Goal: Task Accomplishment & Management: Manage account settings

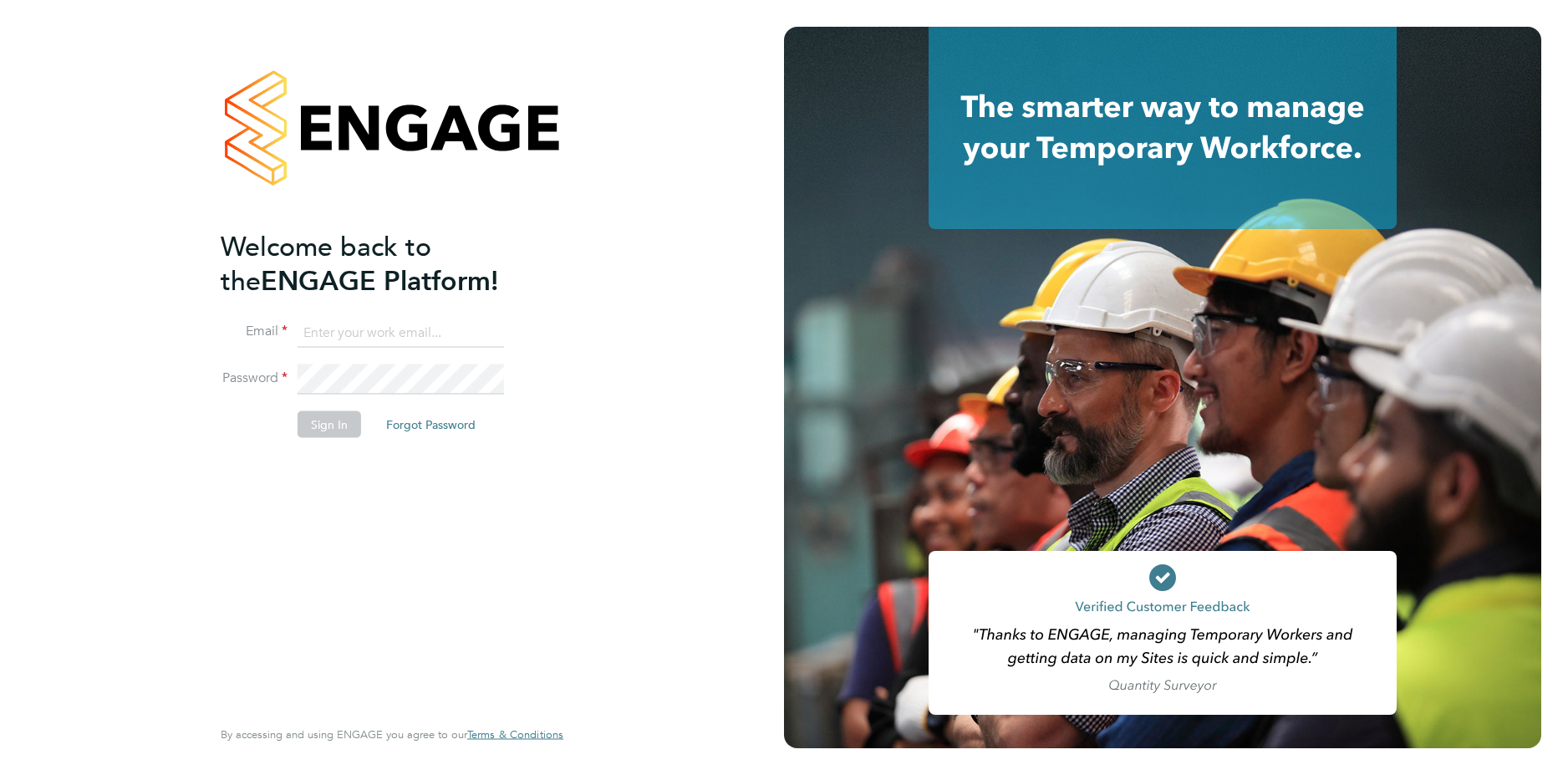
type input "jacqueline.mitchell@ncclondon.ac.uk"
click at [345, 426] on button "Sign In" at bounding box center [329, 424] width 64 height 27
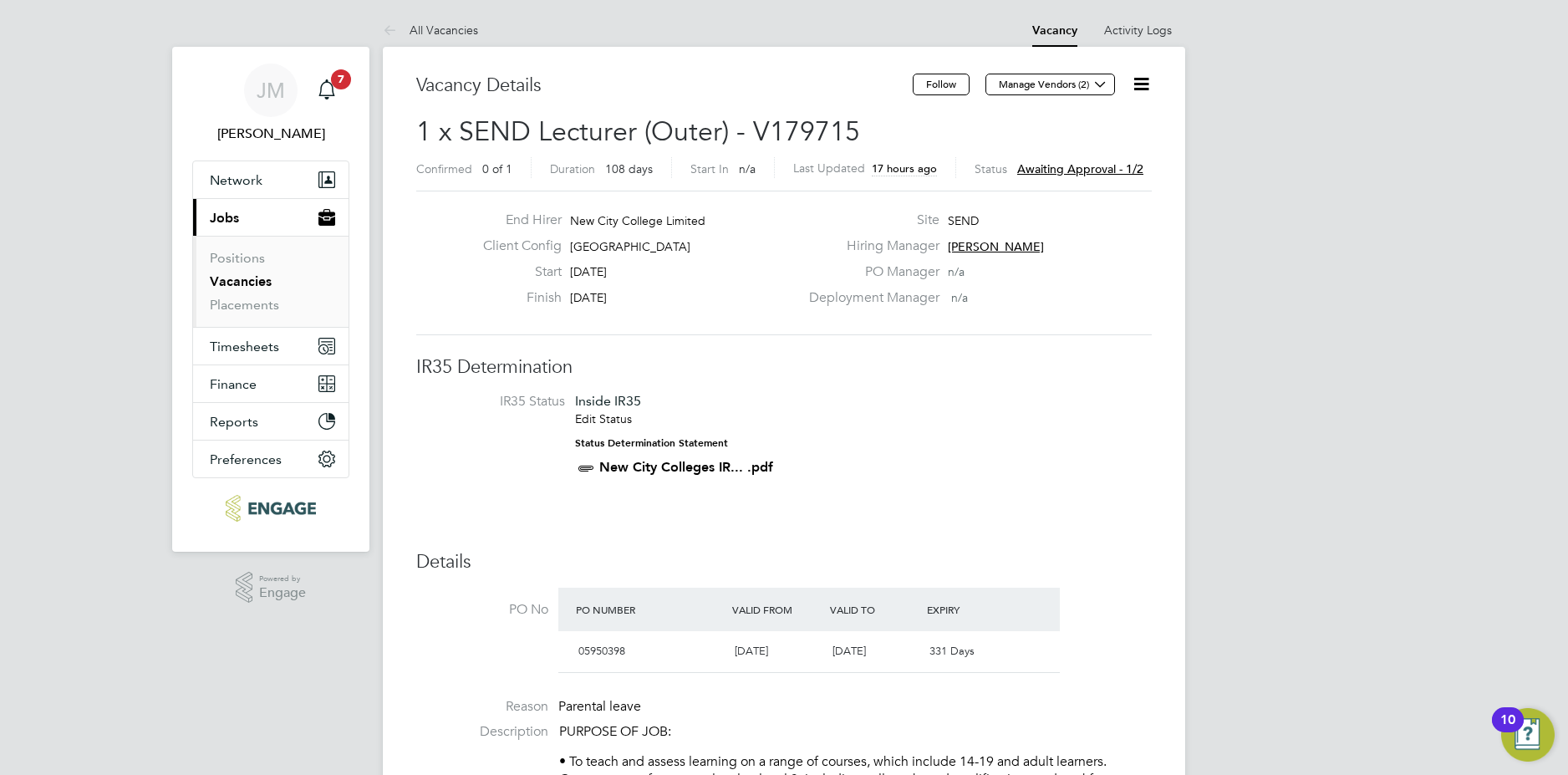
click at [986, 247] on span "[PERSON_NAME]" at bounding box center [995, 247] width 96 height 16
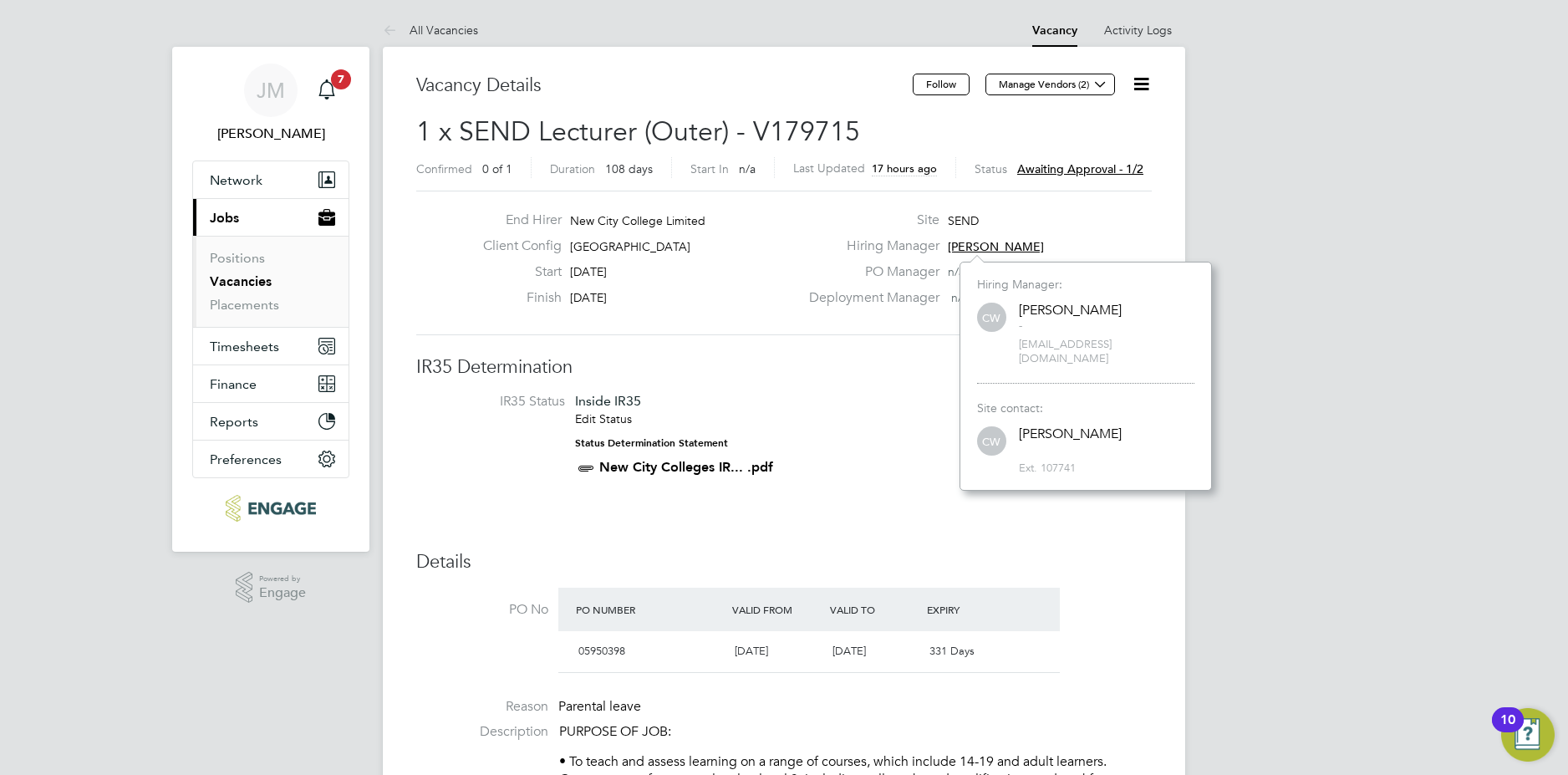
click at [1080, 228] on div "Site SEND" at bounding box center [978, 224] width 359 height 26
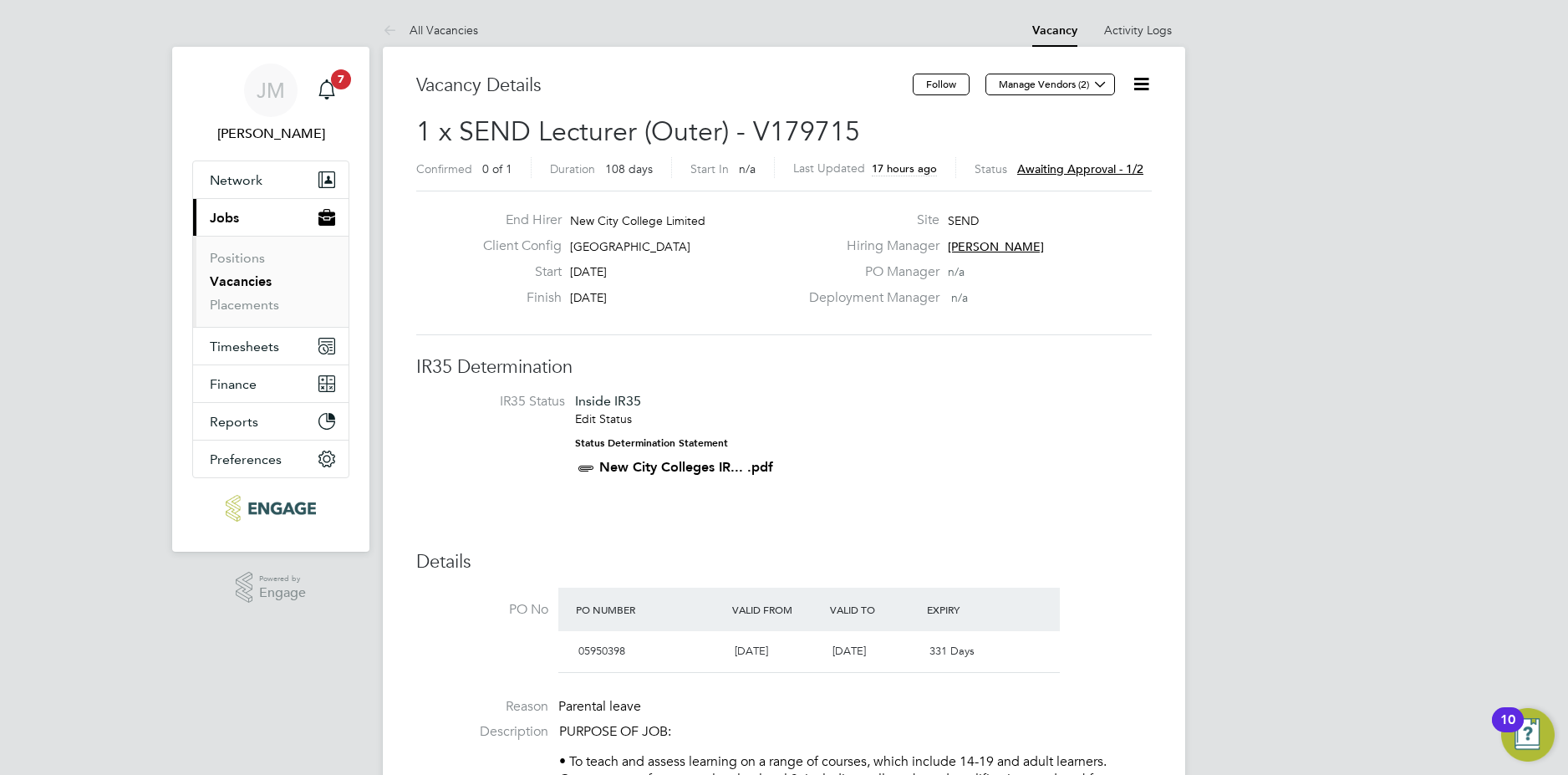
click at [1081, 168] on span "Awaiting approval - 1/2" at bounding box center [1080, 170] width 126 height 16
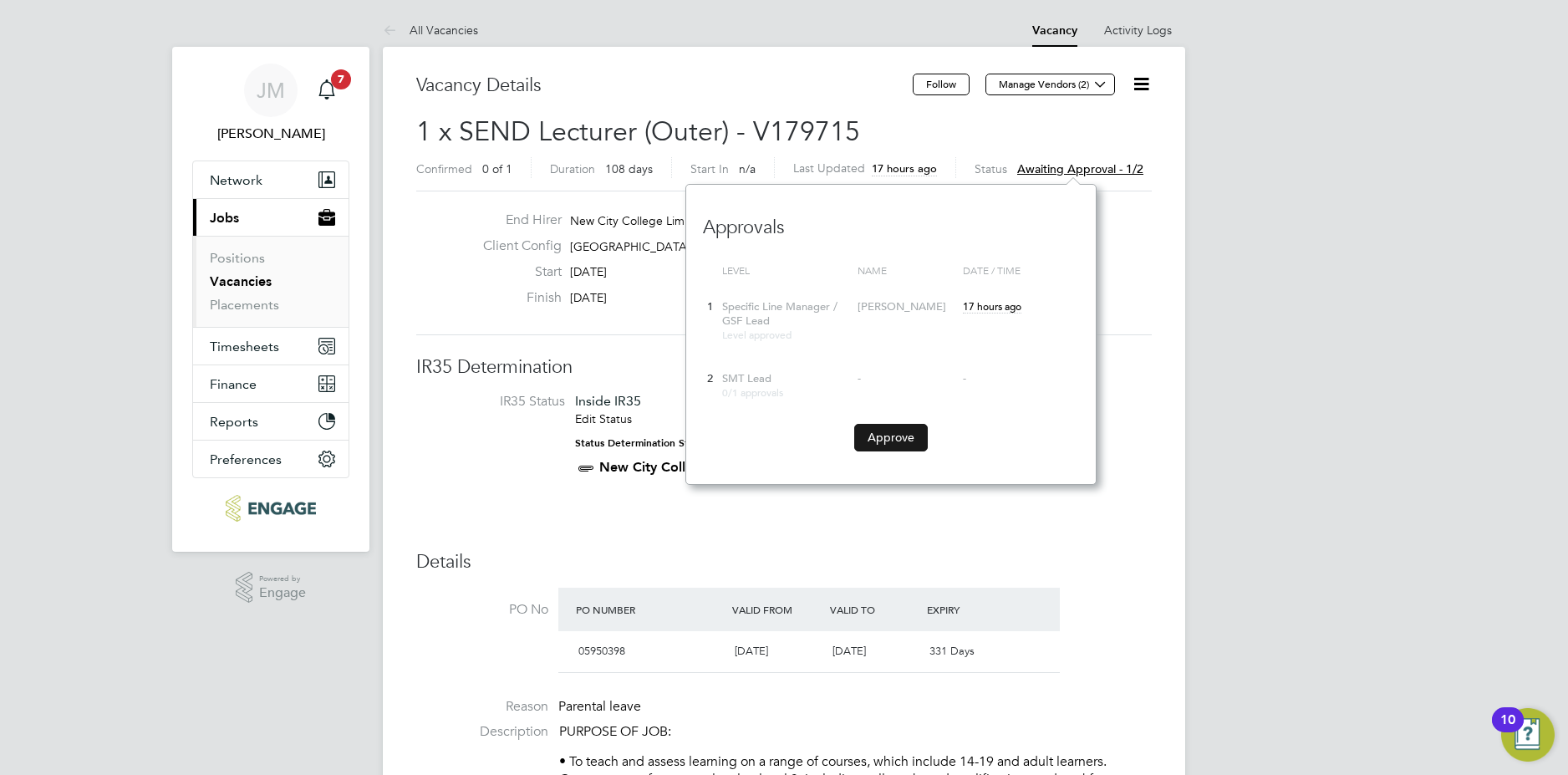
click at [910, 440] on button "Approve" at bounding box center [891, 437] width 74 height 27
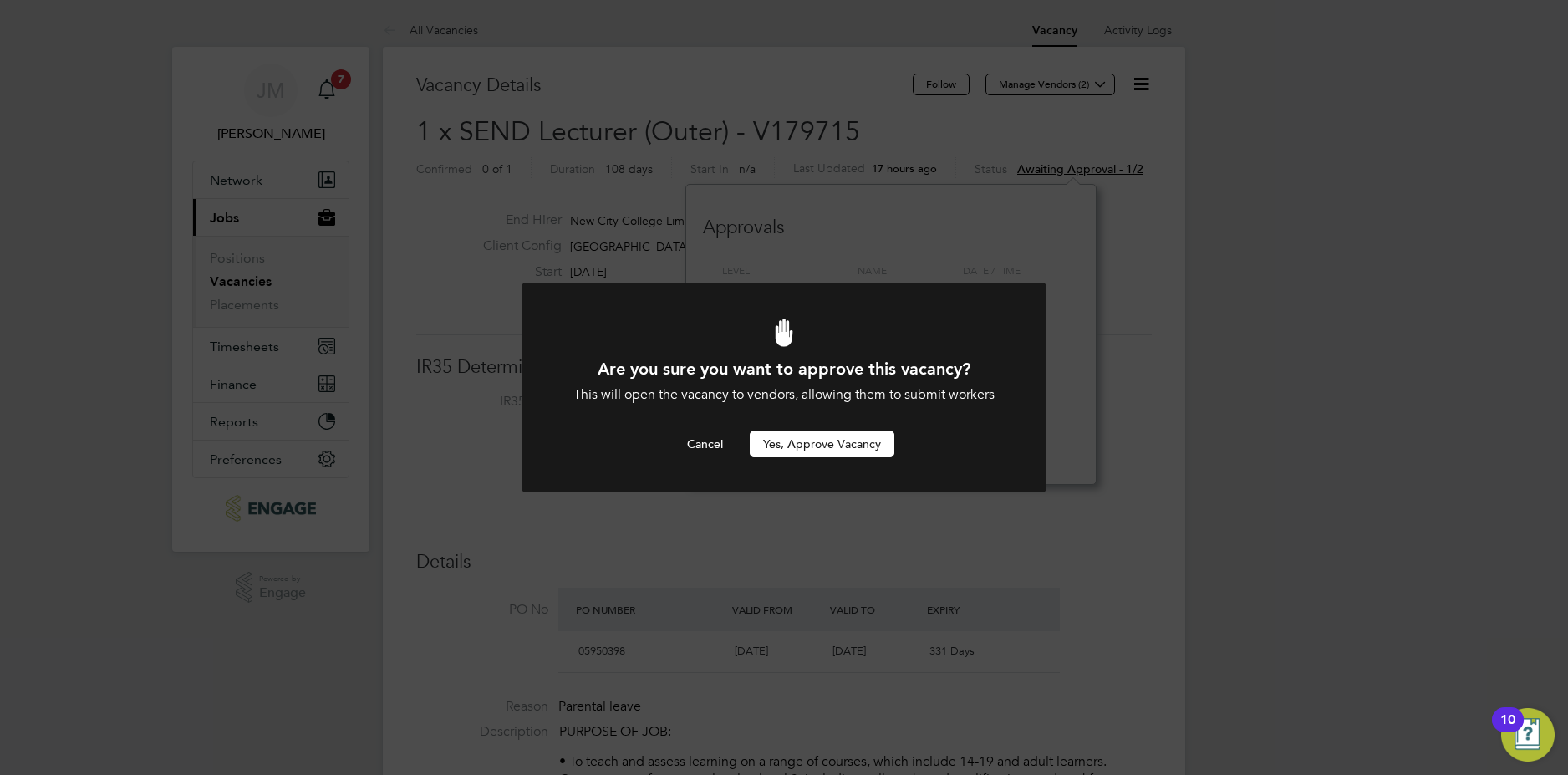
drag, startPoint x: 795, startPoint y: 444, endPoint x: 695, endPoint y: 411, distance: 105.3
click at [794, 446] on button "Yes, Approve Vacancy" at bounding box center [821, 444] width 144 height 27
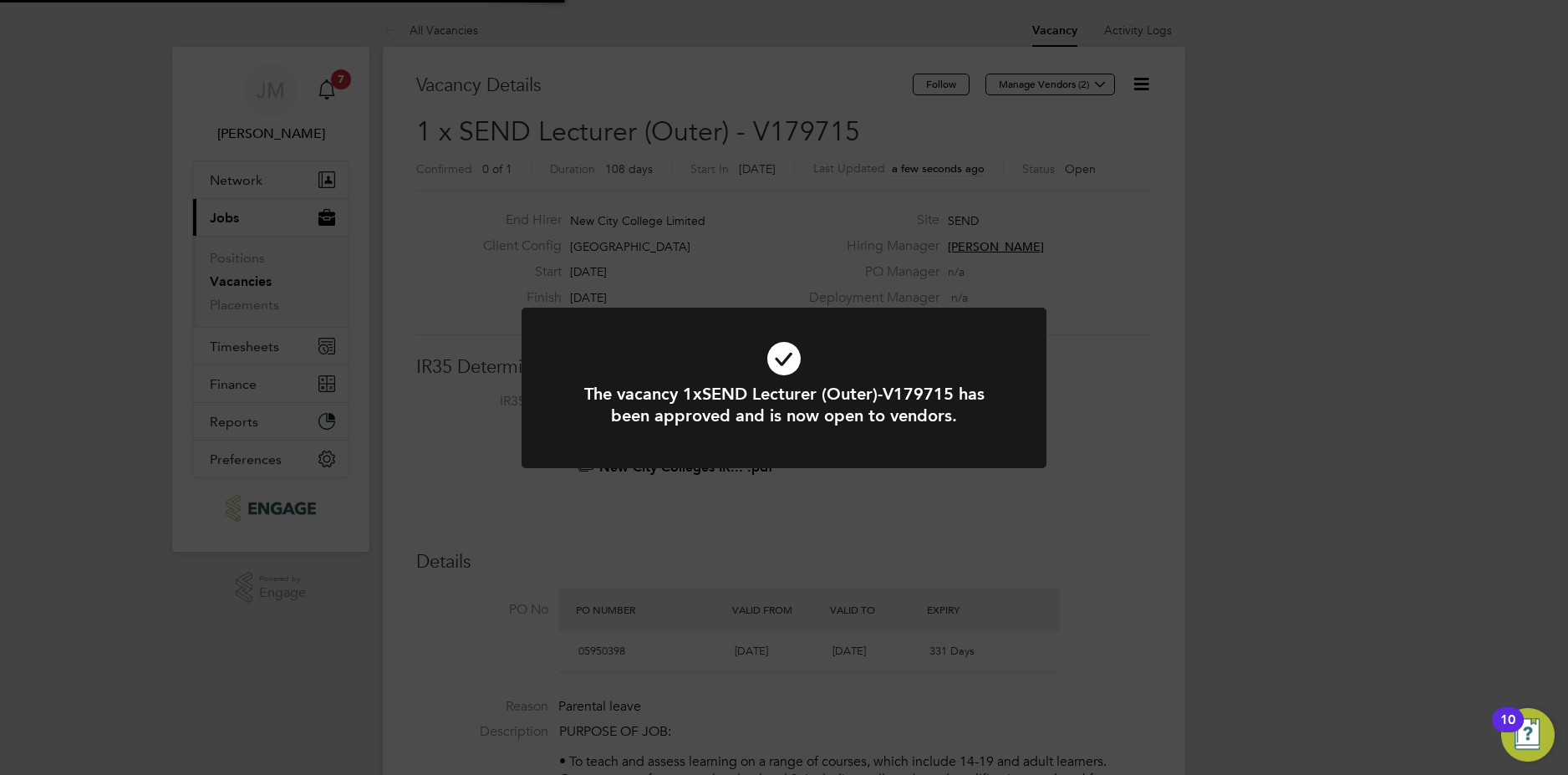
scroll to position [49, 117]
click at [343, 79] on div "The vacancy 1xSEND Lecturer (Outer)-V179715 has been approved and is now open t…" at bounding box center [784, 388] width 1568 height 775
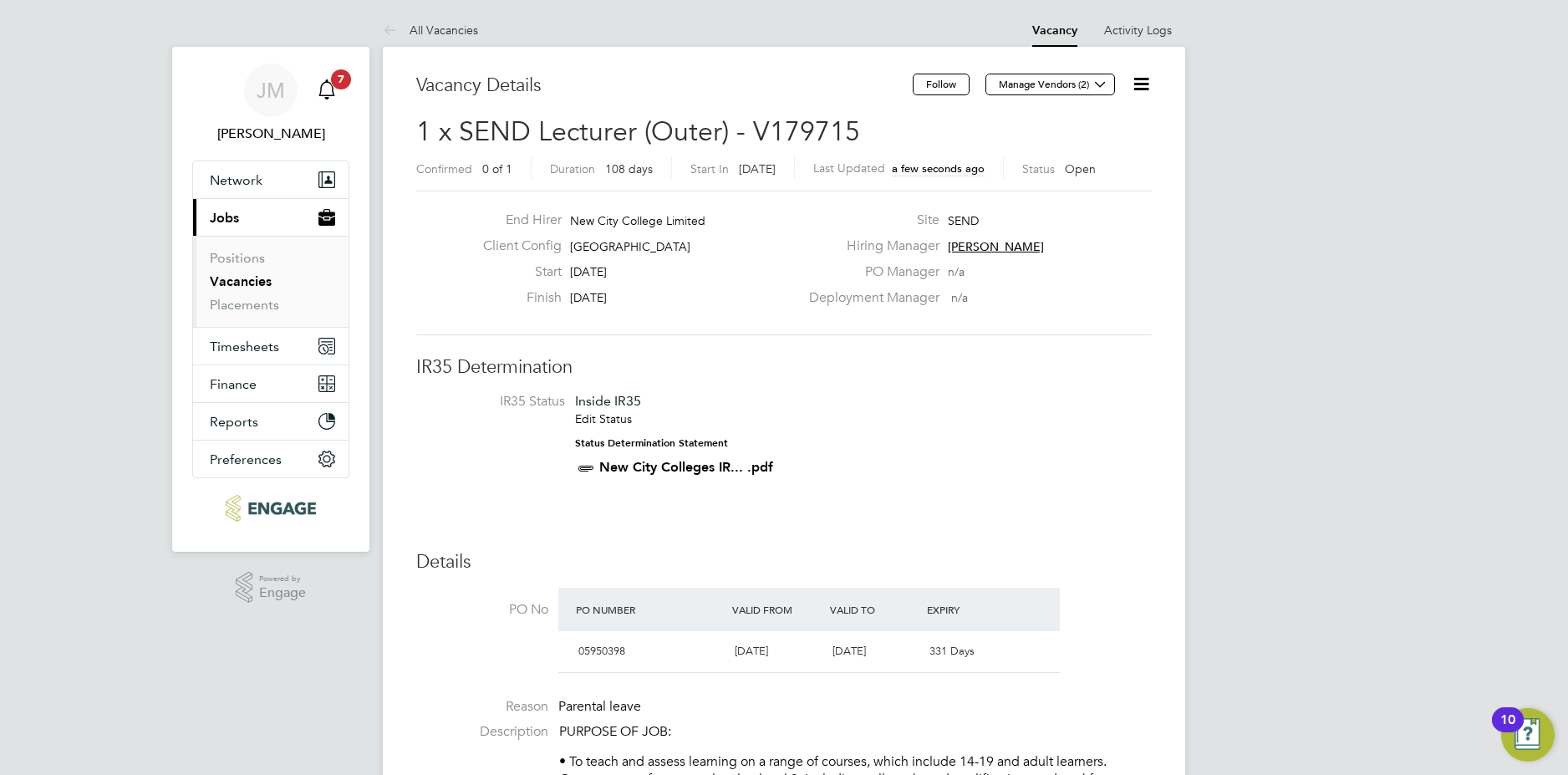
click at [343, 79] on span "7" at bounding box center [341, 79] width 20 height 20
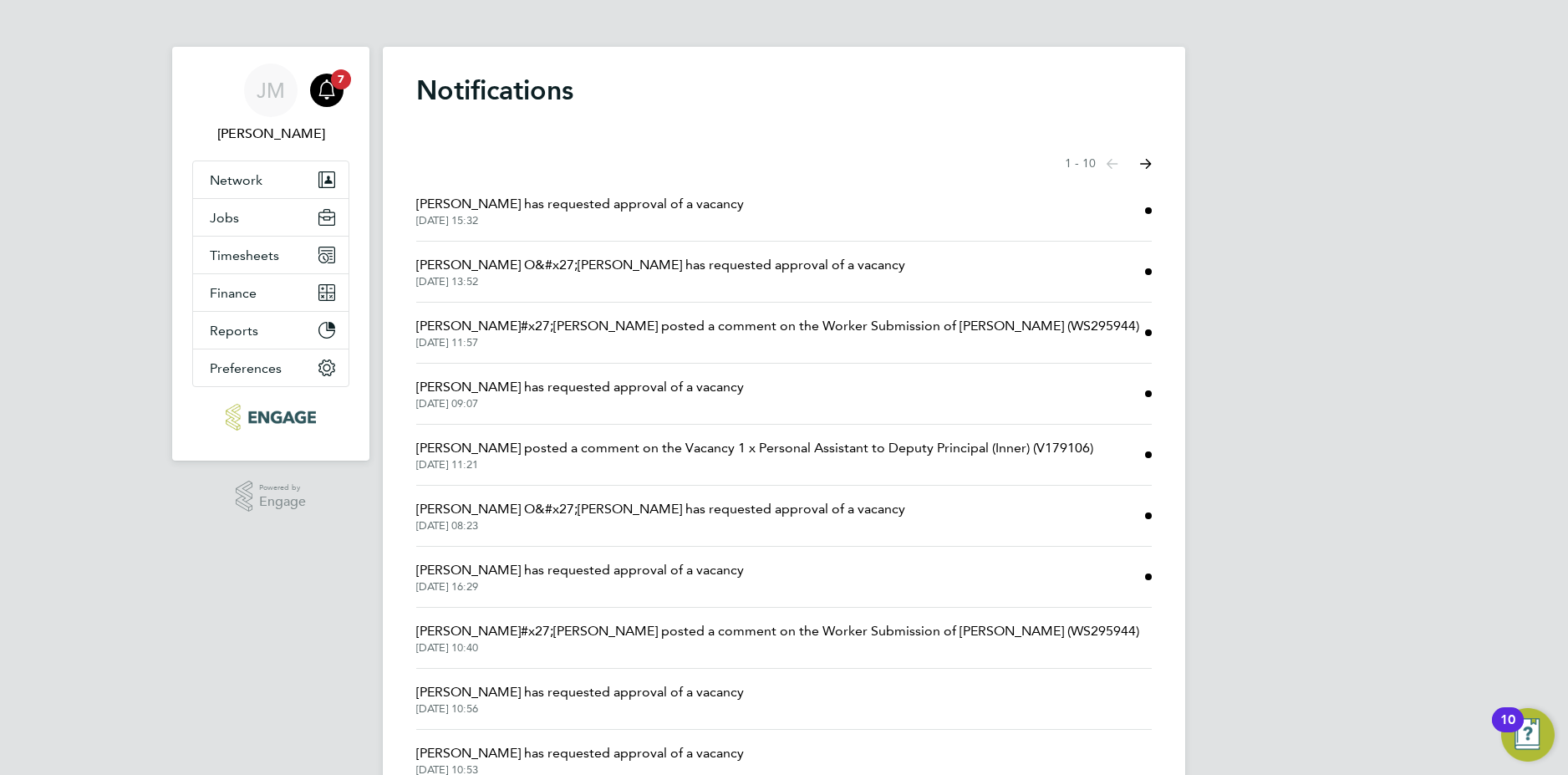
click at [1056, 264] on li "[PERSON_NAME] O&#x27;[PERSON_NAME] has requested approval of a vacancy [DATE] 1…" at bounding box center [784, 271] width 735 height 61
click at [654, 259] on span "[PERSON_NAME] O&#x27;[PERSON_NAME] has requested approval of a vacancy" at bounding box center [661, 264] width 489 height 20
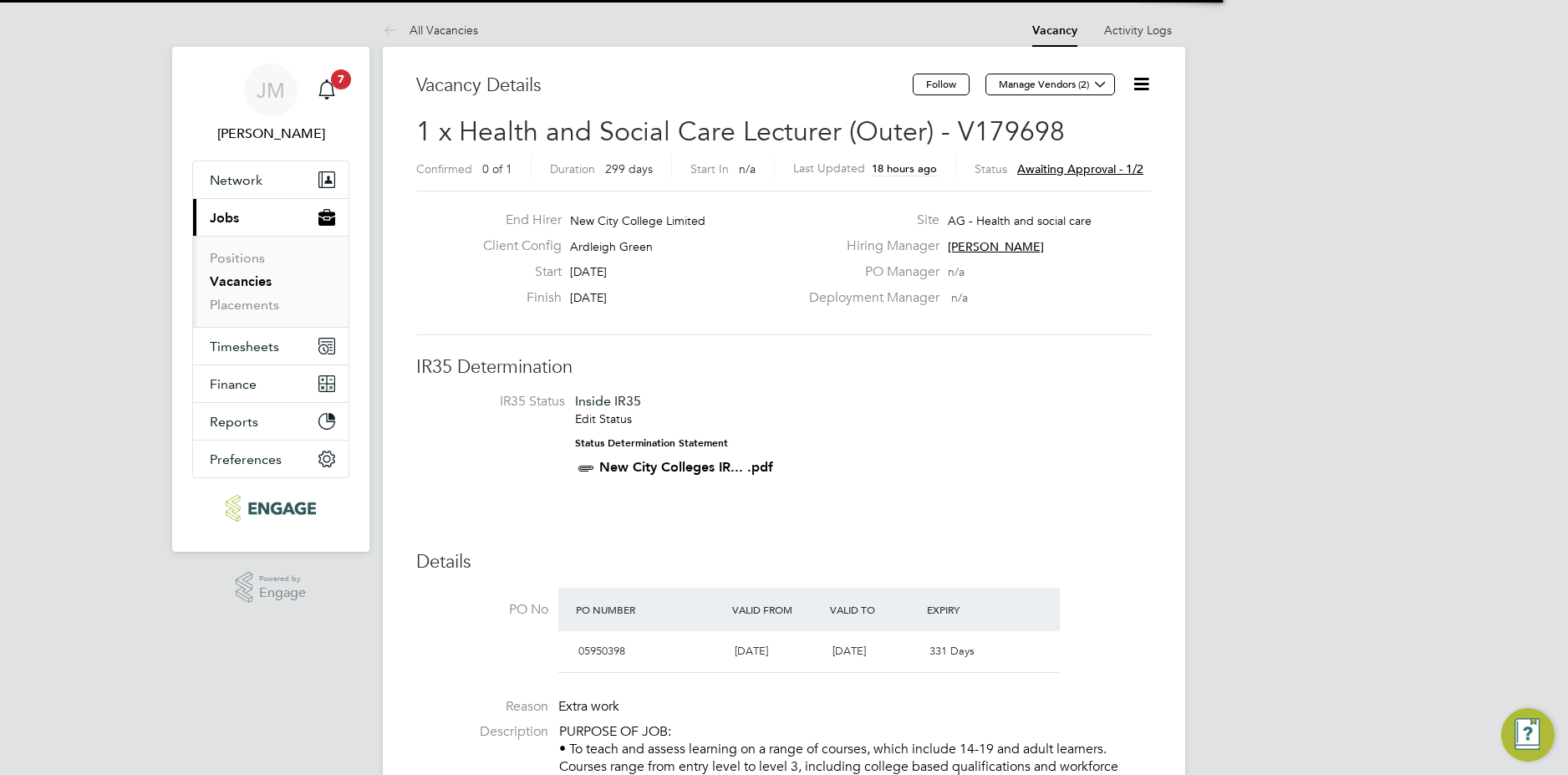
scroll to position [9, 9]
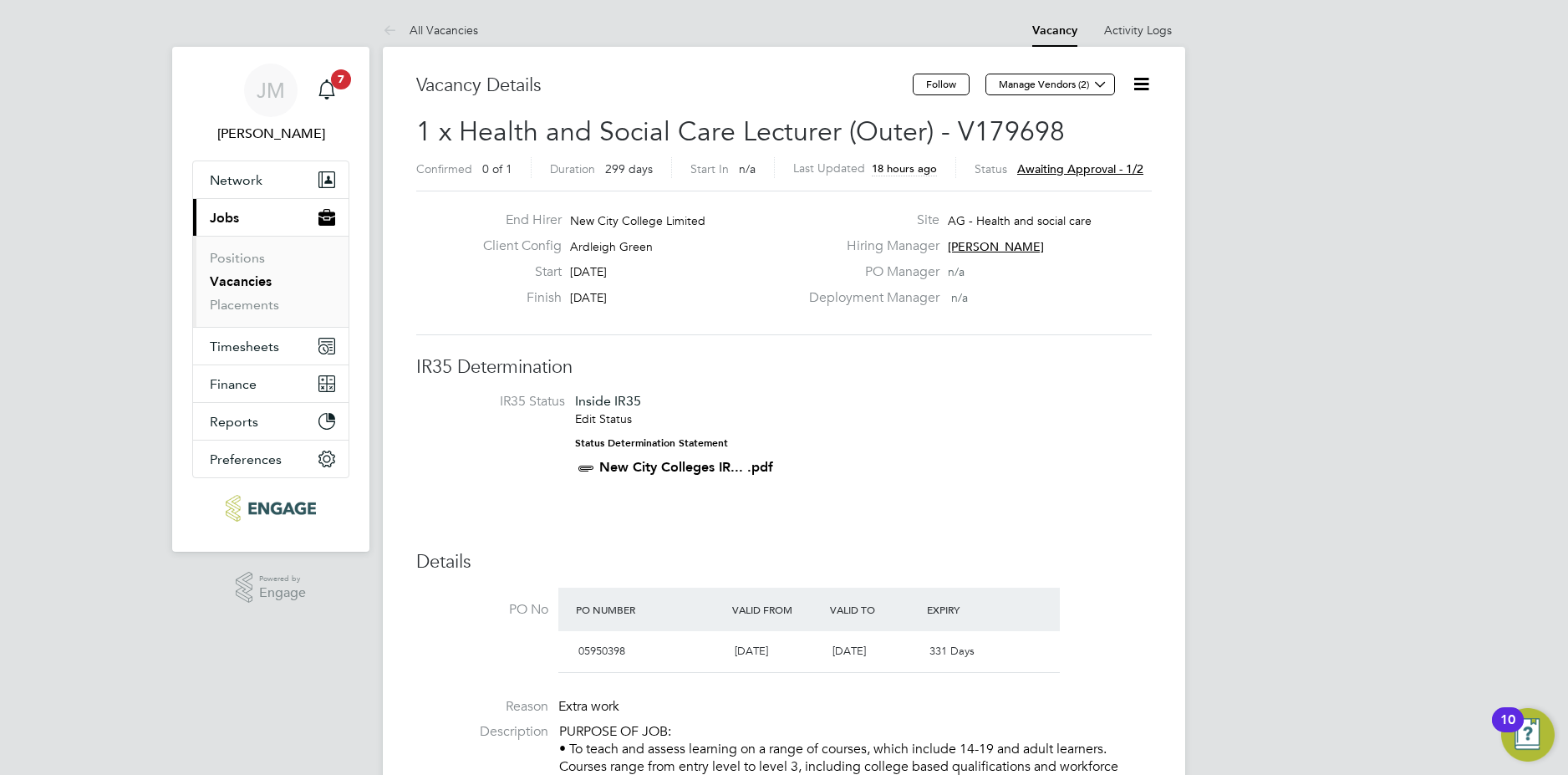
click at [1058, 170] on span "Awaiting approval - 1/2" at bounding box center [1080, 170] width 126 height 16
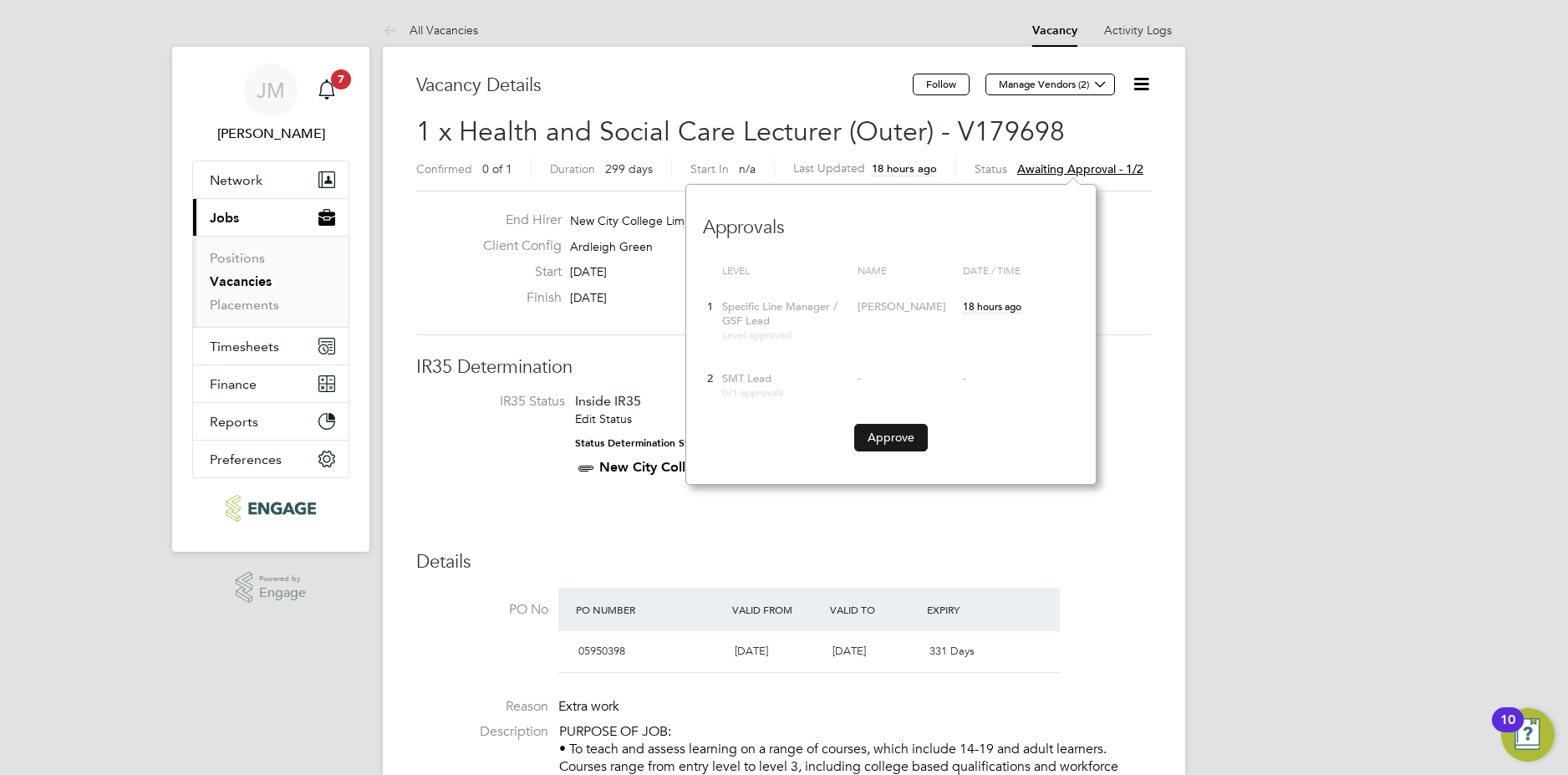
click at [904, 442] on button "Approve" at bounding box center [891, 437] width 74 height 27
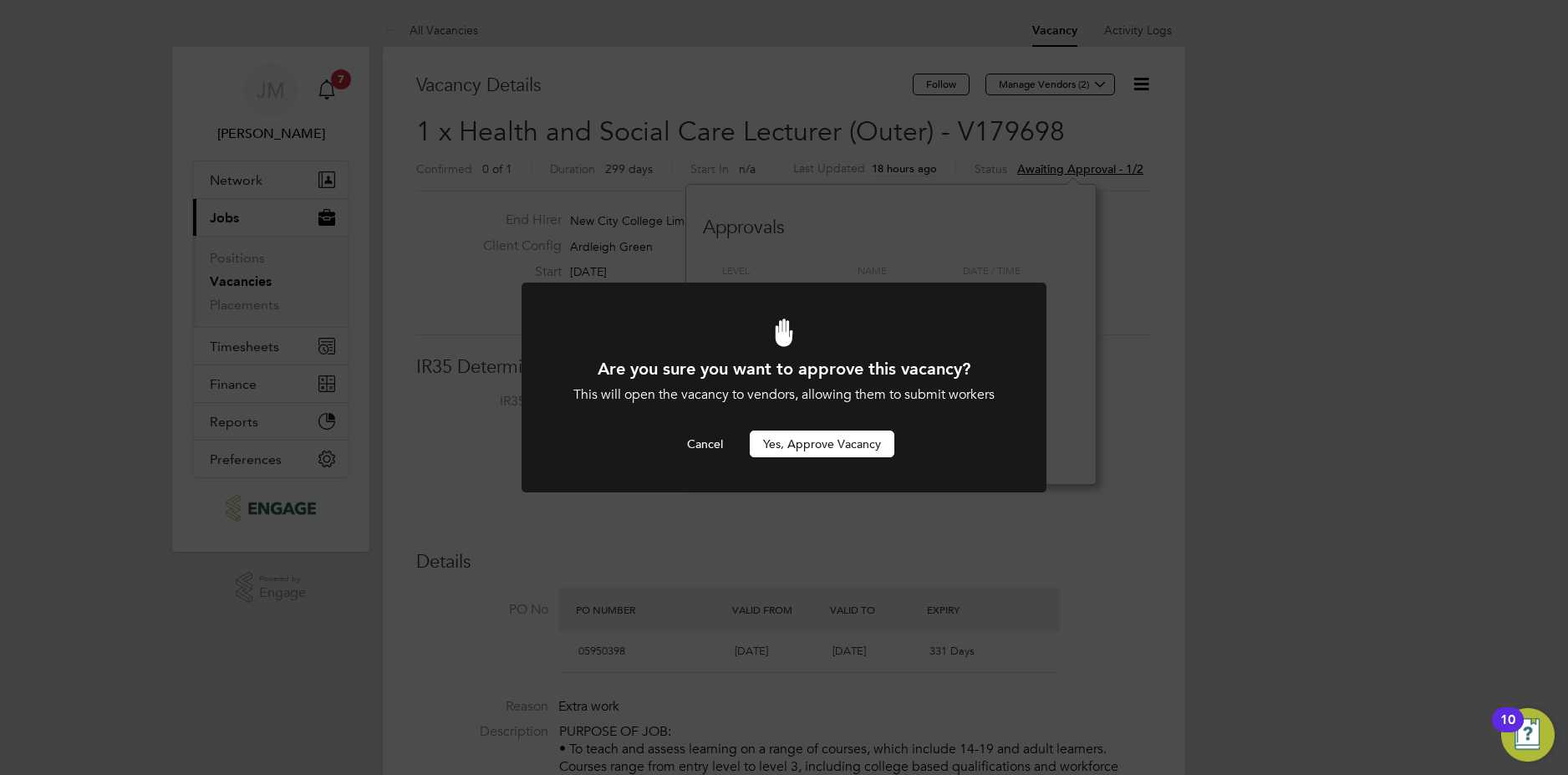
click at [853, 445] on button "Yes, Approve Vacancy" at bounding box center [821, 444] width 144 height 27
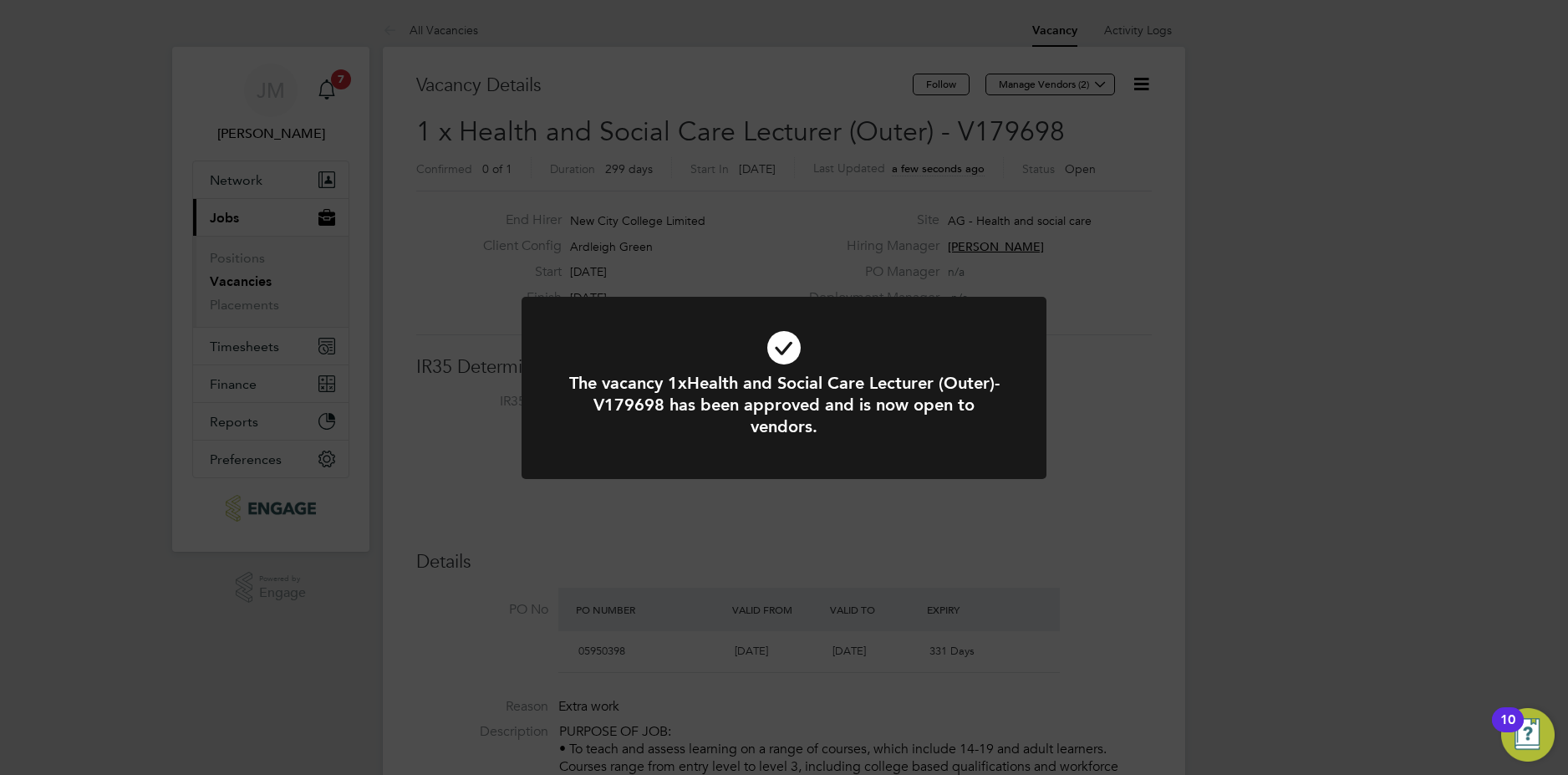
click at [345, 83] on div "The vacancy 1xHealth and Social Care Lecturer (Outer)-V179698 has been approved…" at bounding box center [784, 388] width 1568 height 775
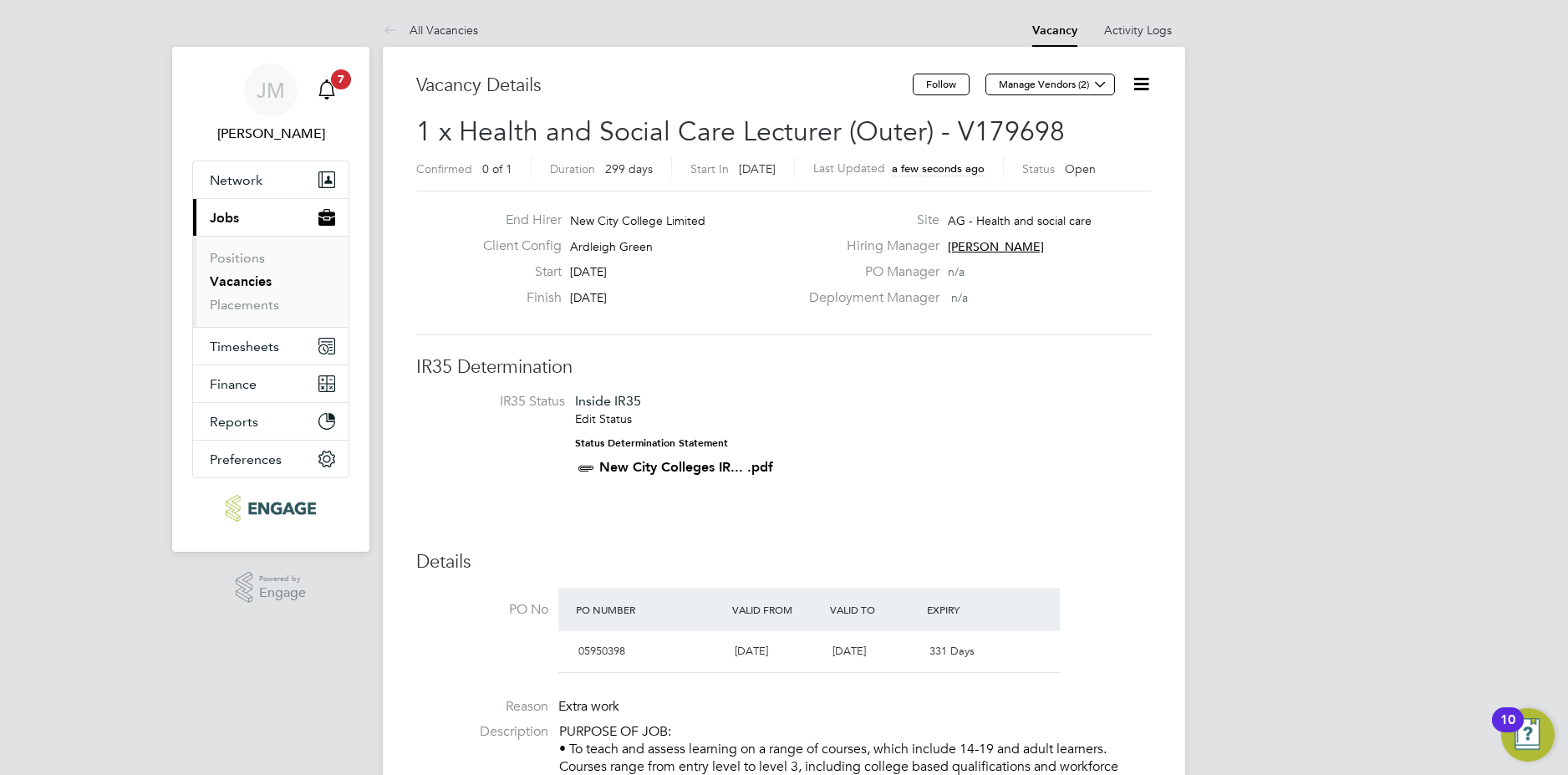
click at [346, 80] on span "7" at bounding box center [341, 79] width 20 height 20
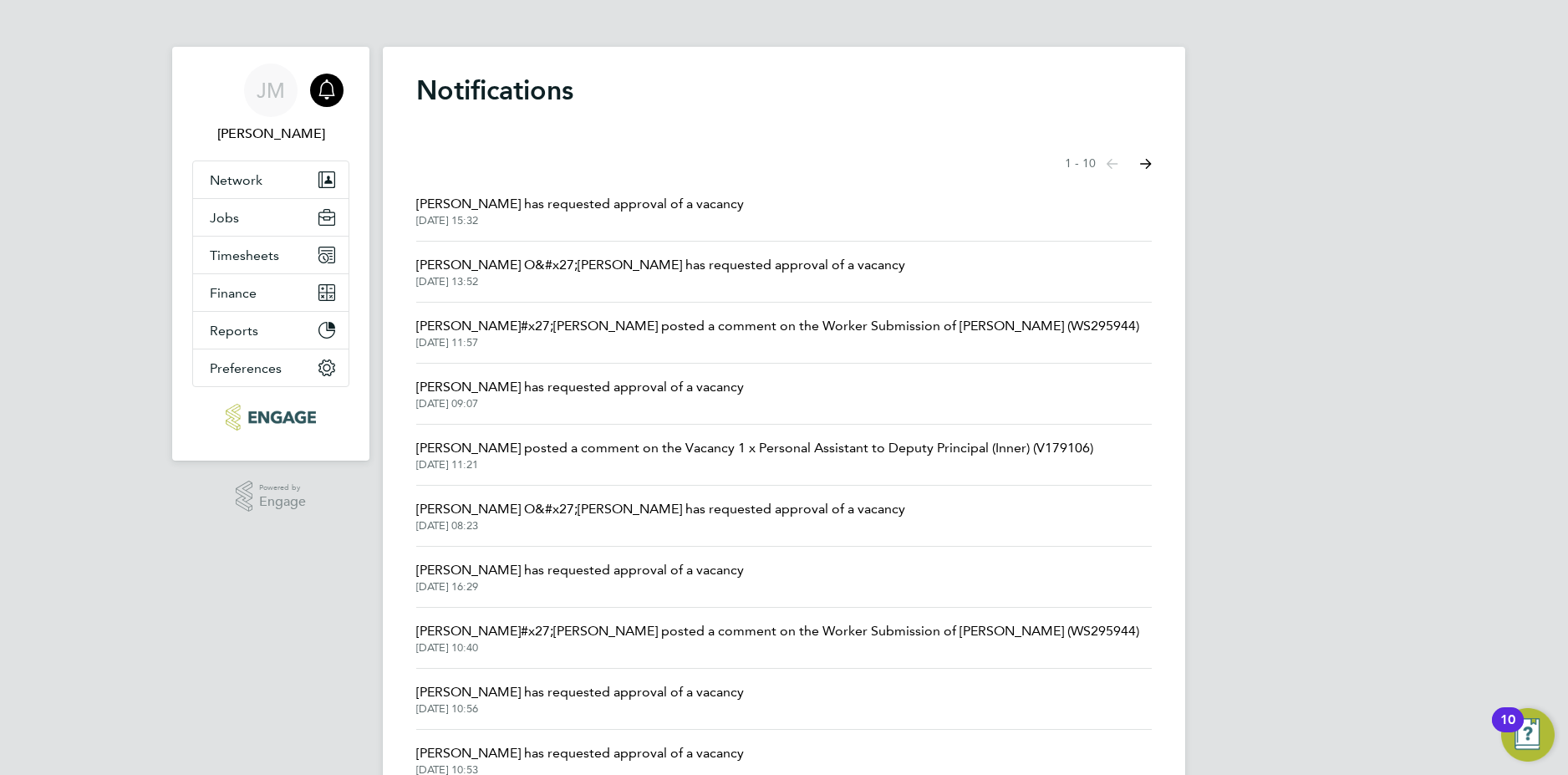
click at [676, 389] on span "[PERSON_NAME] has requested approval of a vacancy" at bounding box center [580, 387] width 327 height 20
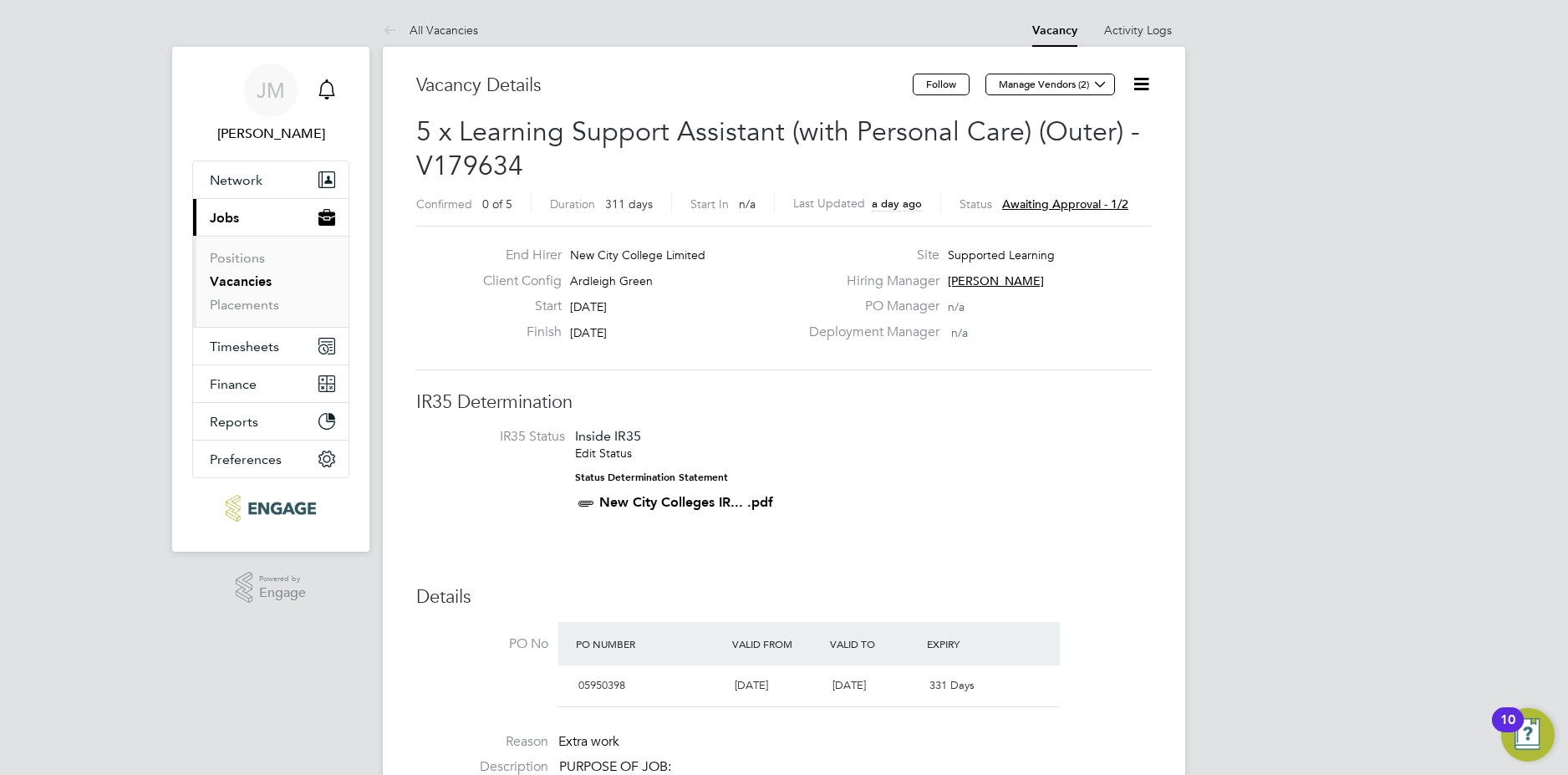
click at [1056, 199] on span "Awaiting approval - 1/2" at bounding box center [1064, 204] width 126 height 16
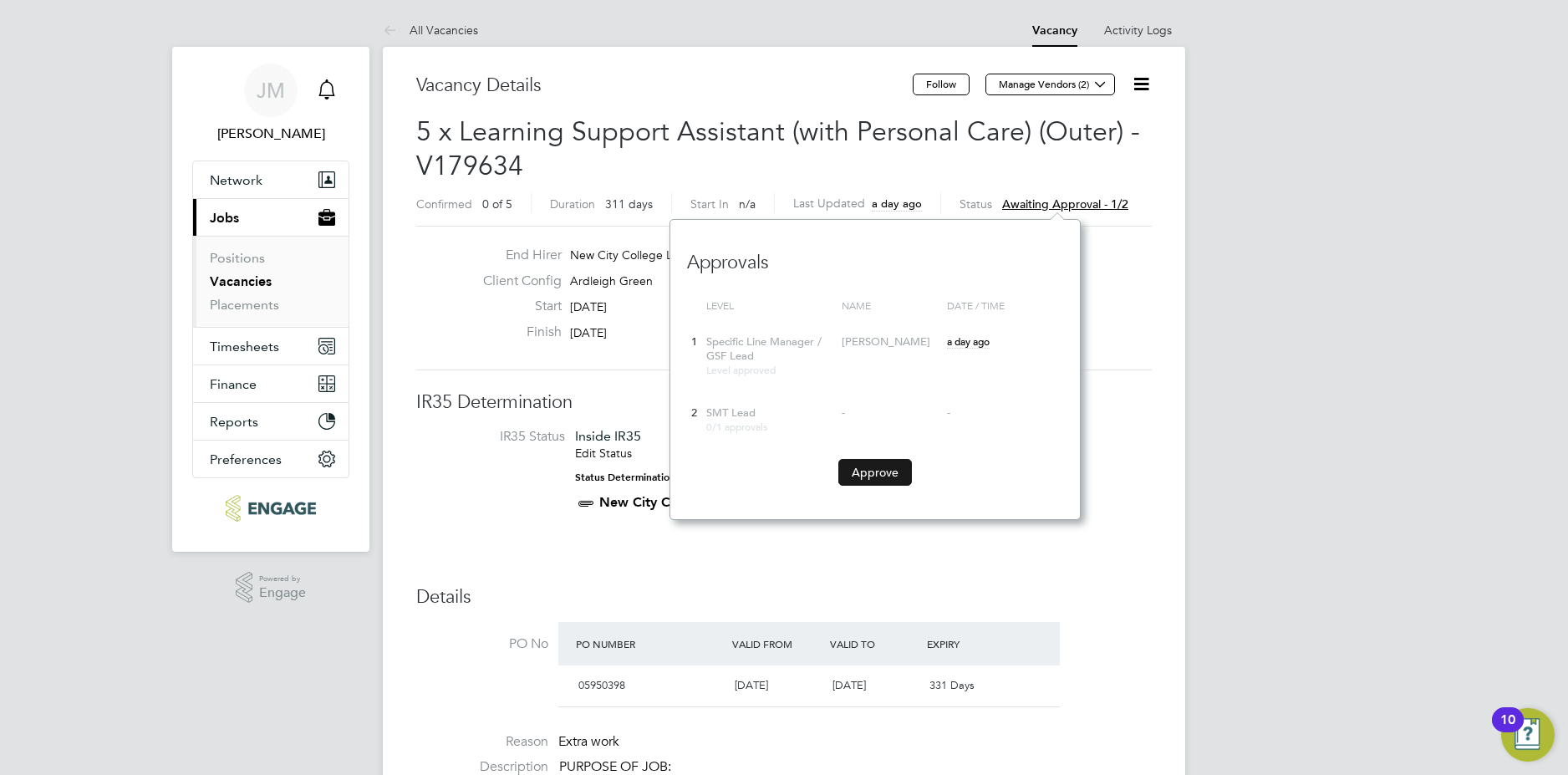
click at [867, 471] on button "Approve" at bounding box center [875, 473] width 74 height 27
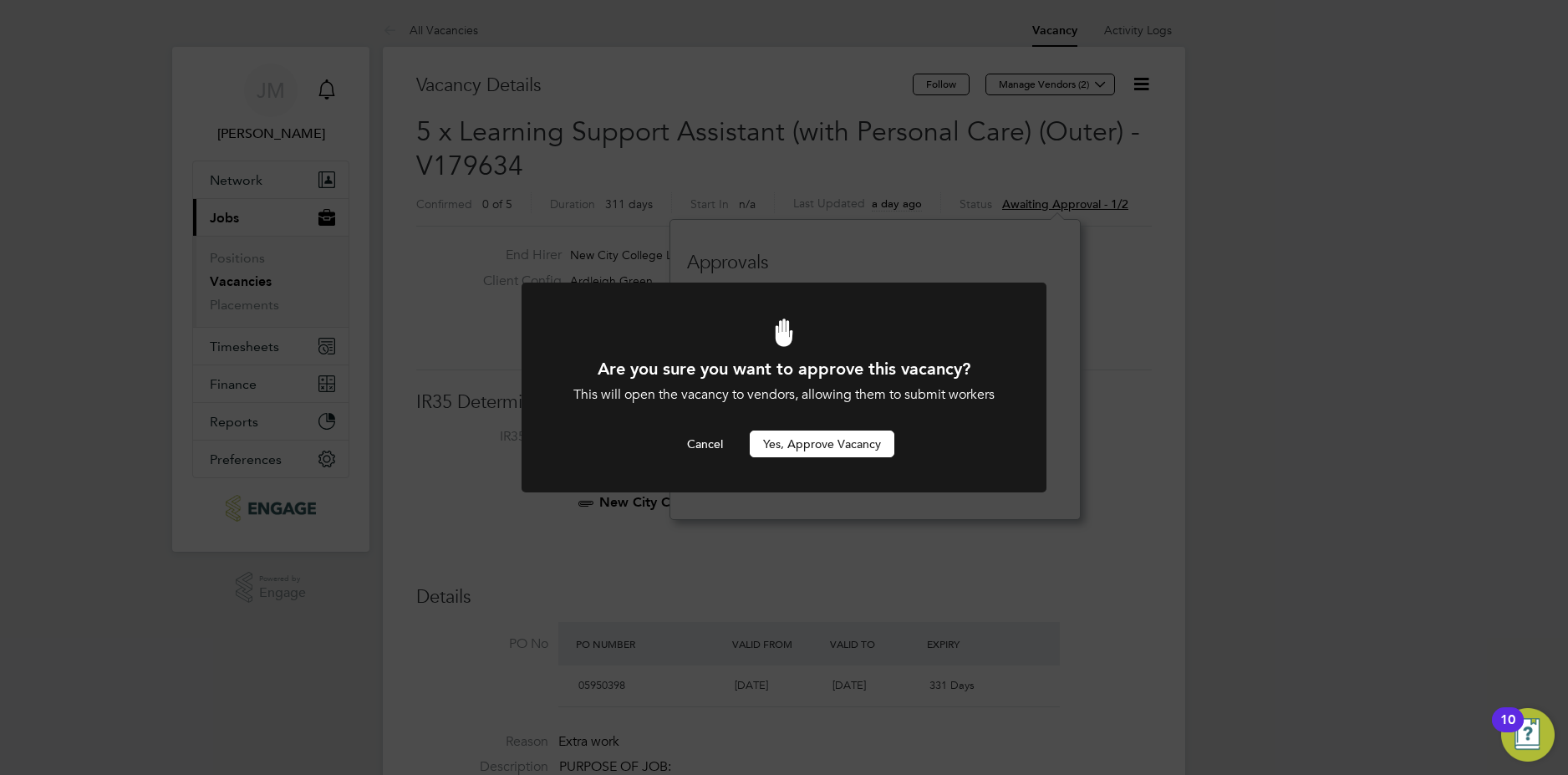
click at [813, 448] on button "Yes, Approve Vacancy" at bounding box center [821, 444] width 144 height 27
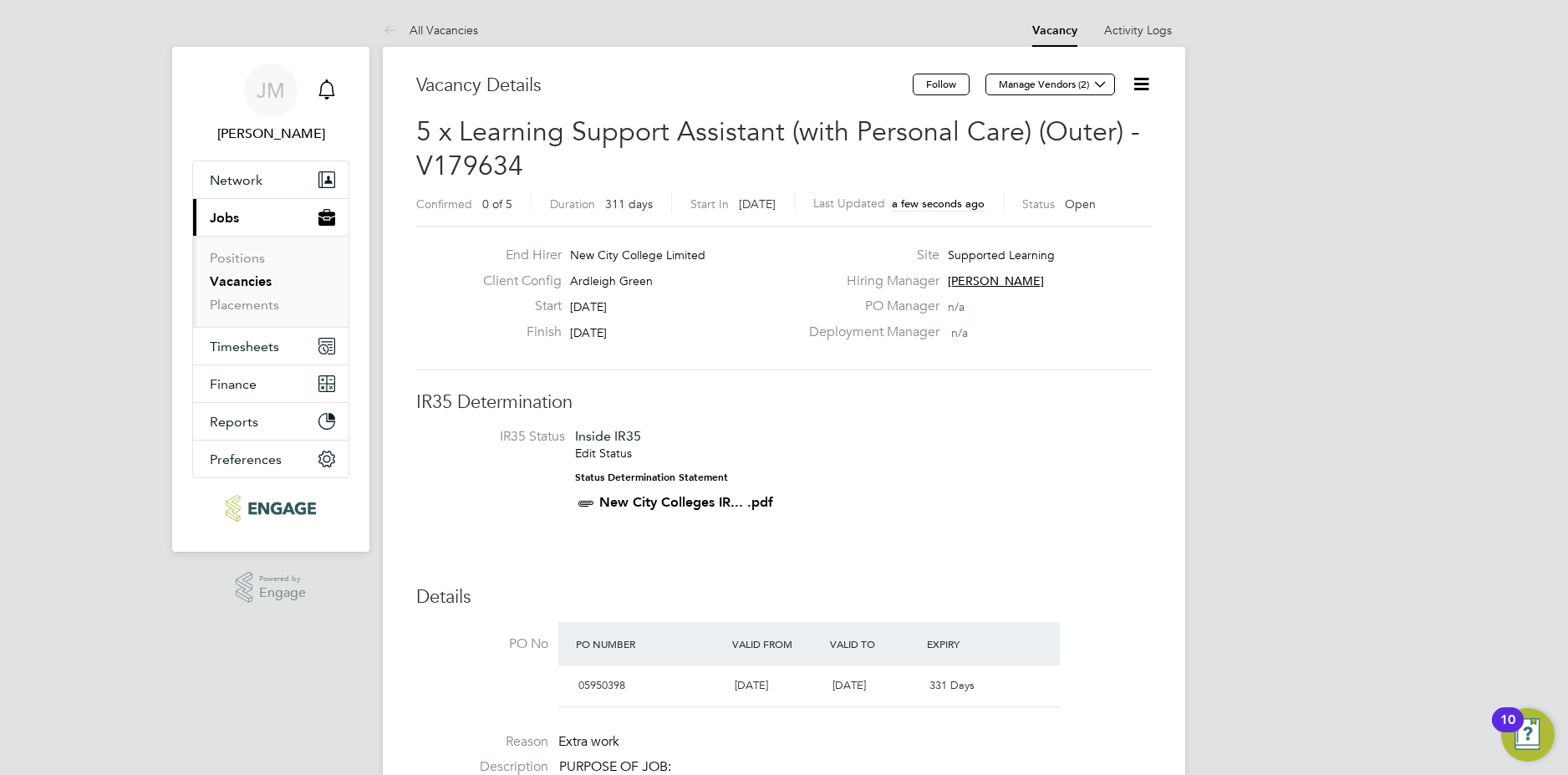
click at [329, 86] on icon "Main navigation" at bounding box center [326, 89] width 20 height 20
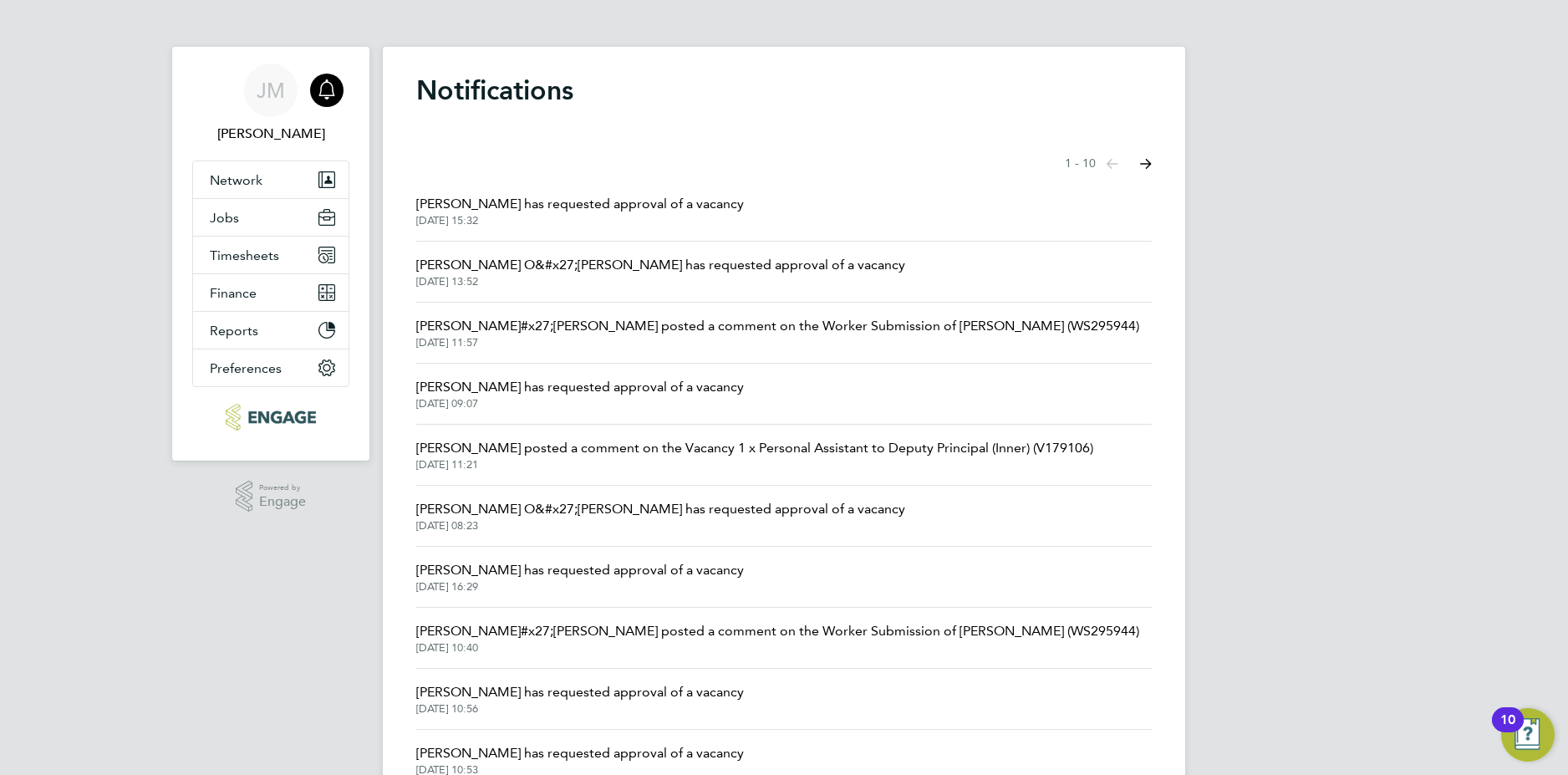
click at [583, 514] on span "[PERSON_NAME] O&#x27;[PERSON_NAME] has requested approval of a vacancy" at bounding box center [661, 509] width 489 height 20
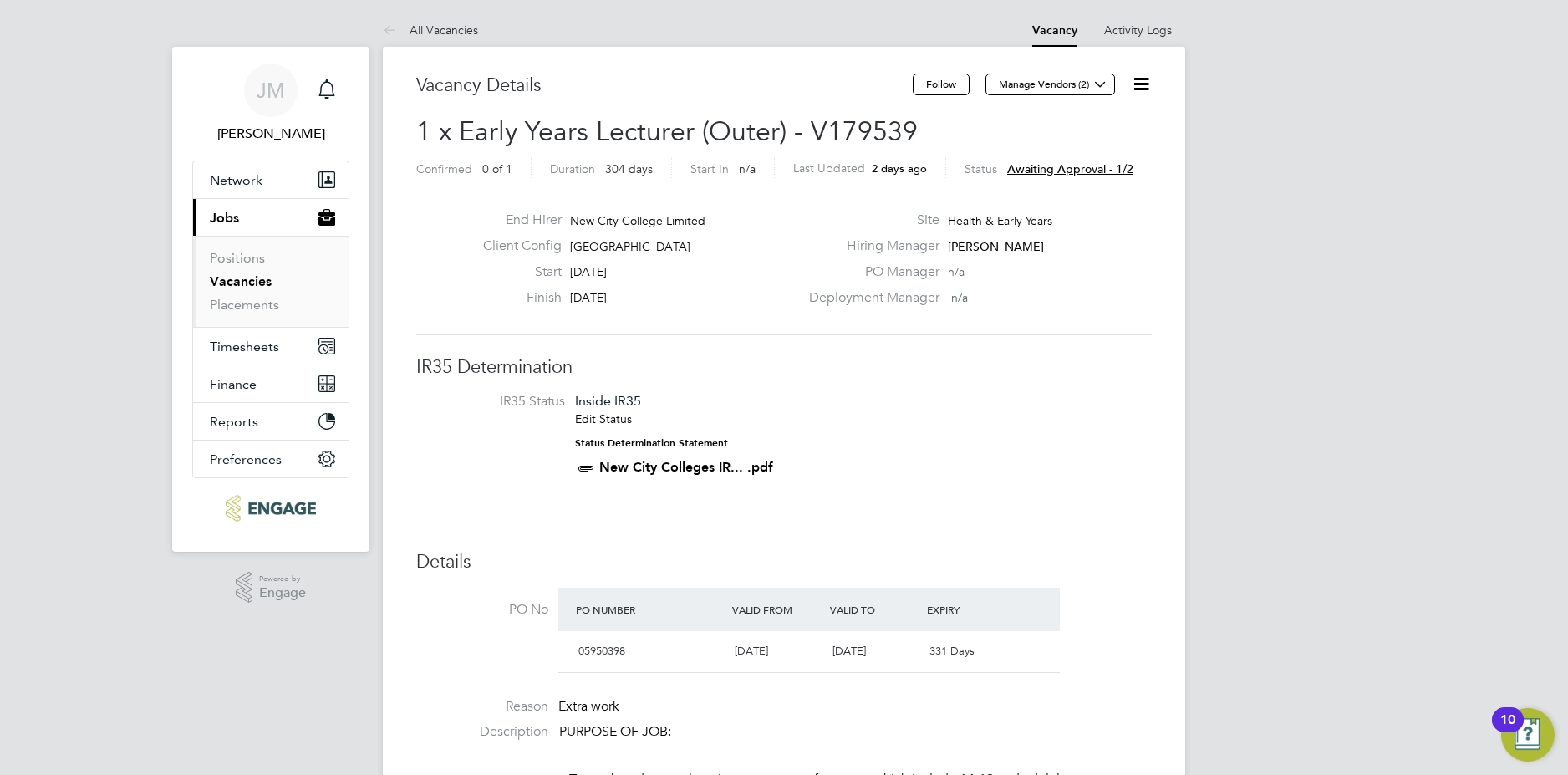
click at [1032, 164] on span "Awaiting approval - 1/2" at bounding box center [1070, 170] width 126 height 16
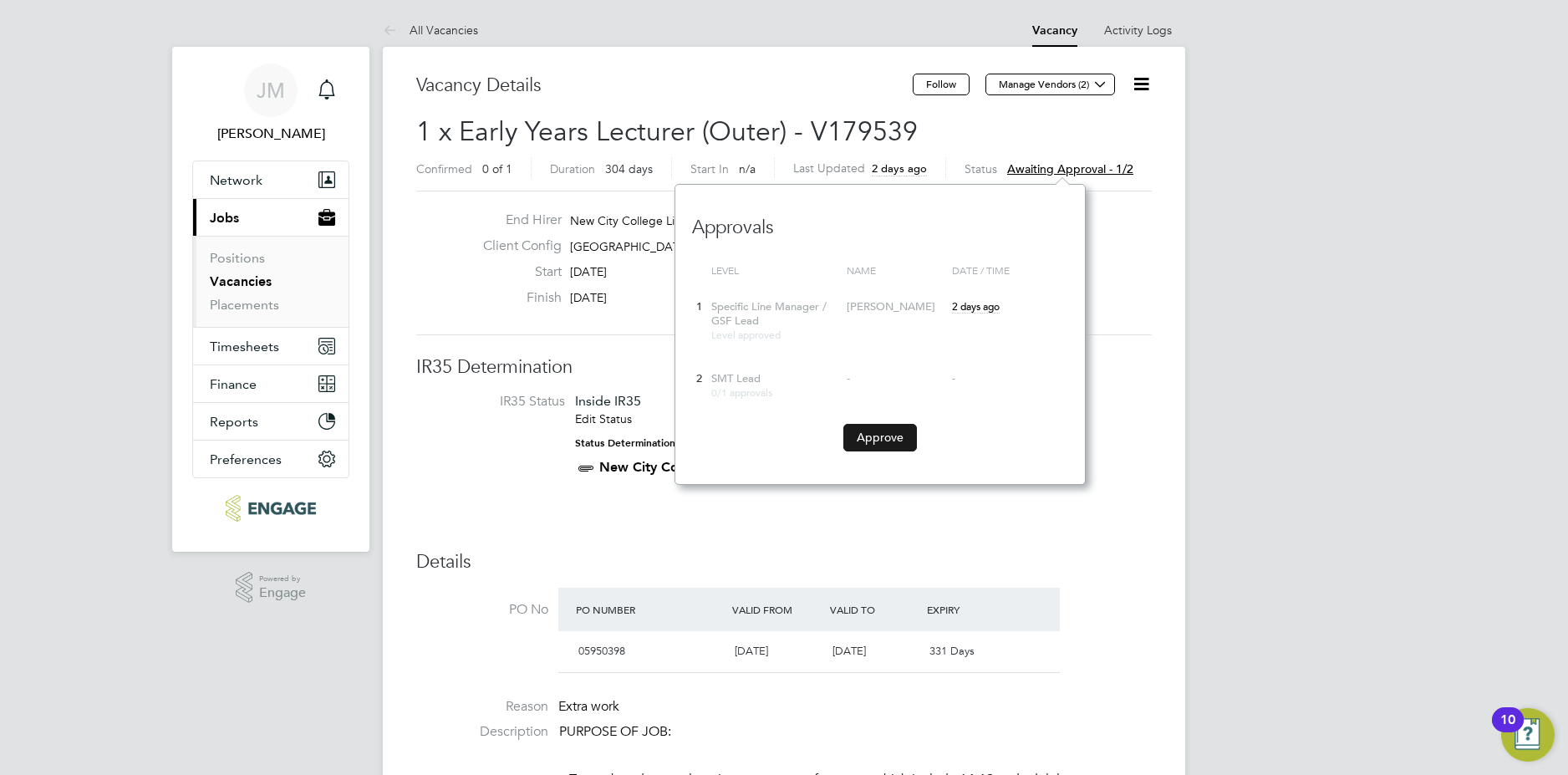
click at [880, 436] on button "Approve" at bounding box center [880, 437] width 74 height 27
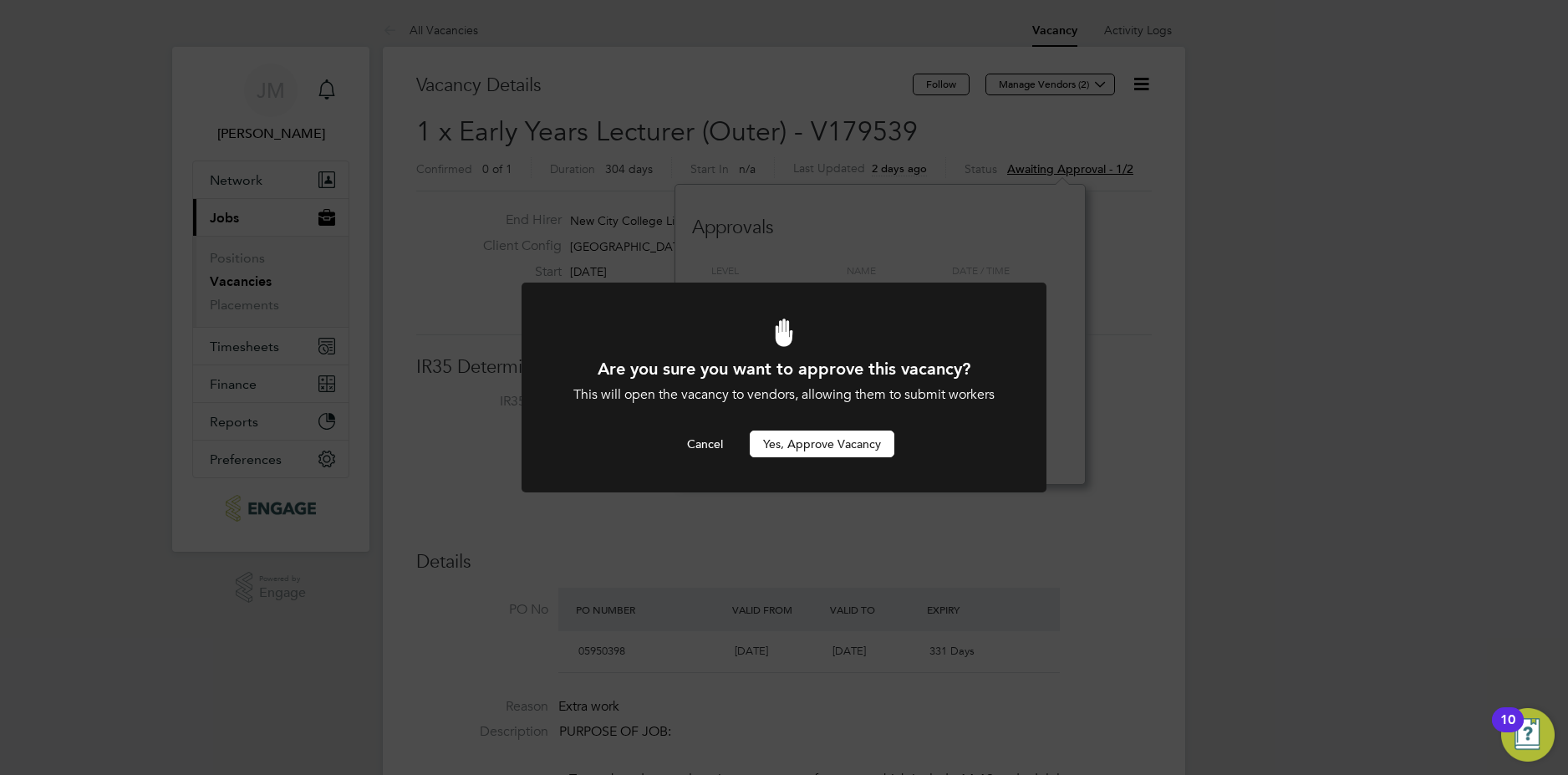
click at [857, 442] on button "Yes, Approve Vacancy" at bounding box center [821, 444] width 144 height 27
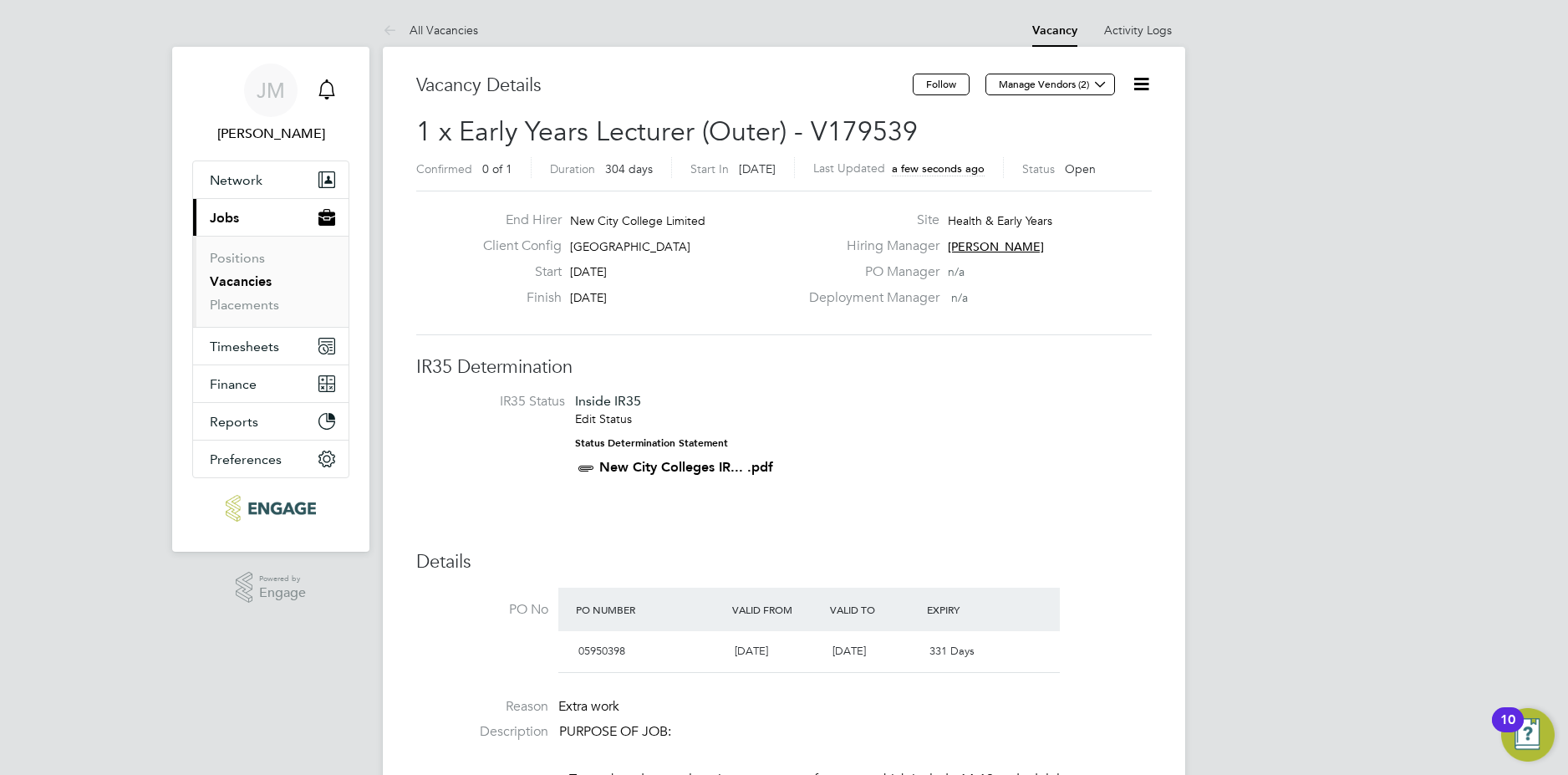
click at [324, 94] on icon "Main navigation" at bounding box center [326, 89] width 20 height 20
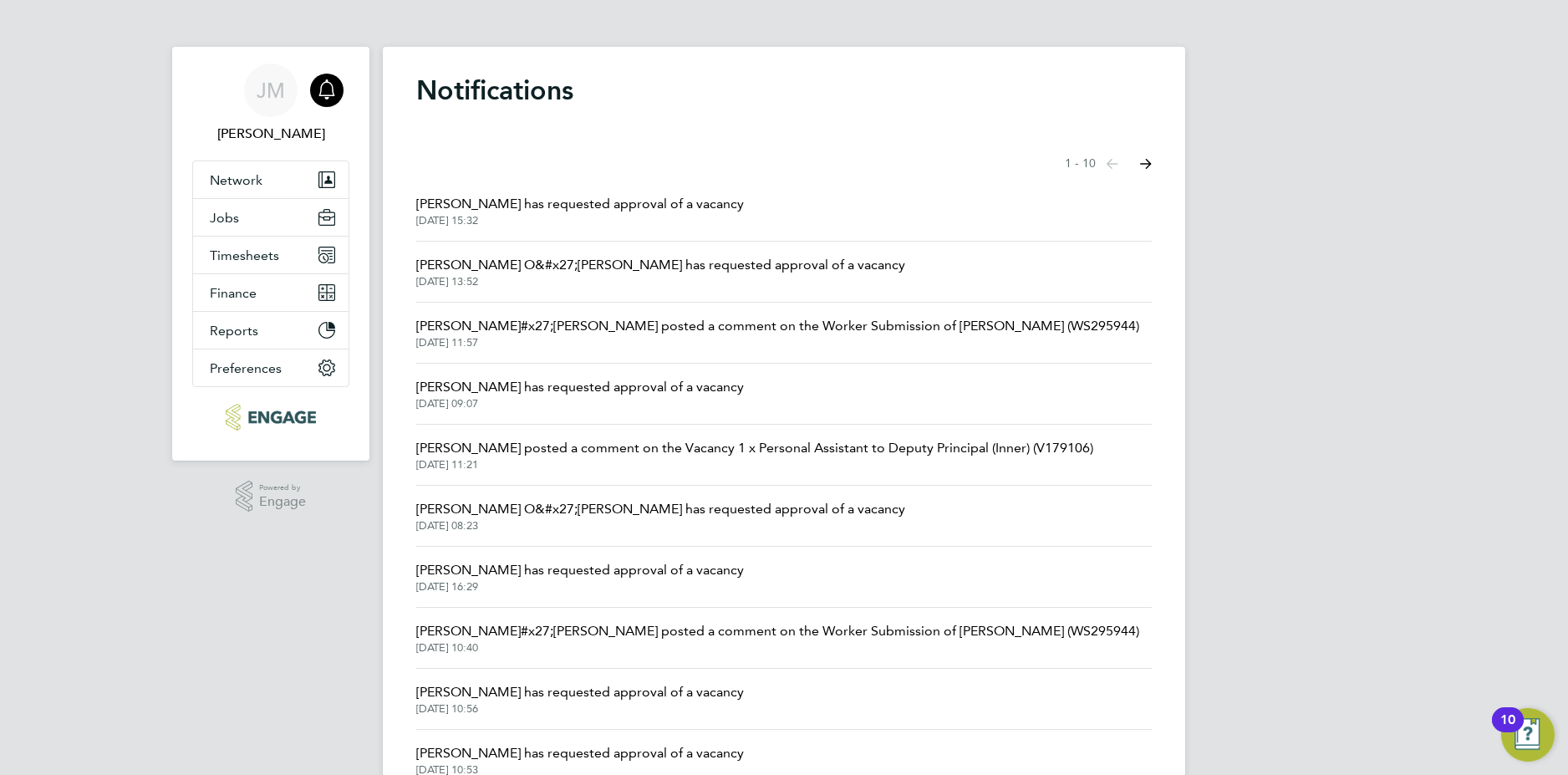
click at [596, 580] on span "[DATE] 16:29" at bounding box center [580, 587] width 327 height 14
